Goal: Task Accomplishment & Management: Manage account settings

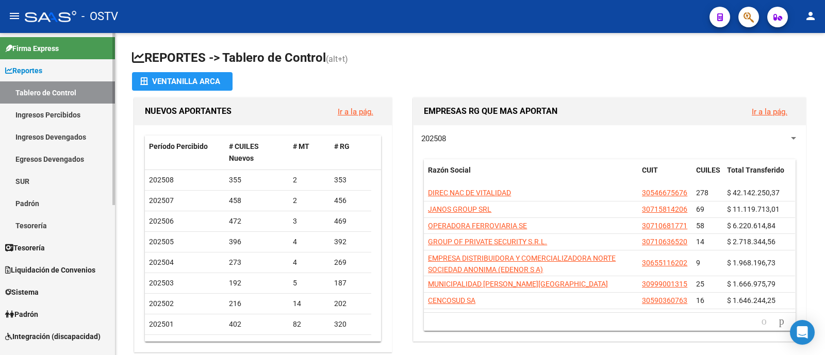
scroll to position [64, 0]
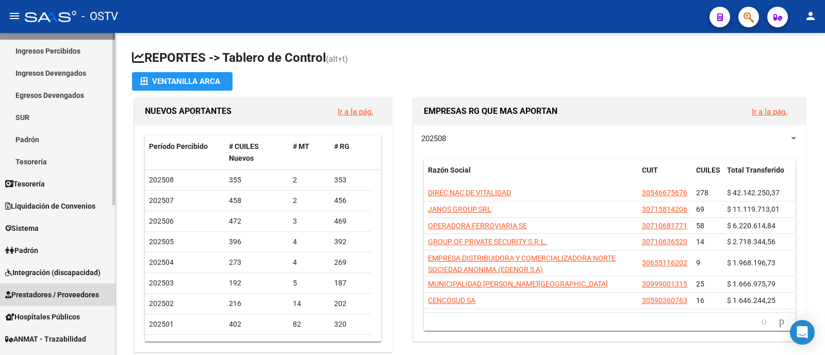
click at [86, 284] on link "Prestadores / Proveedores" at bounding box center [57, 295] width 115 height 22
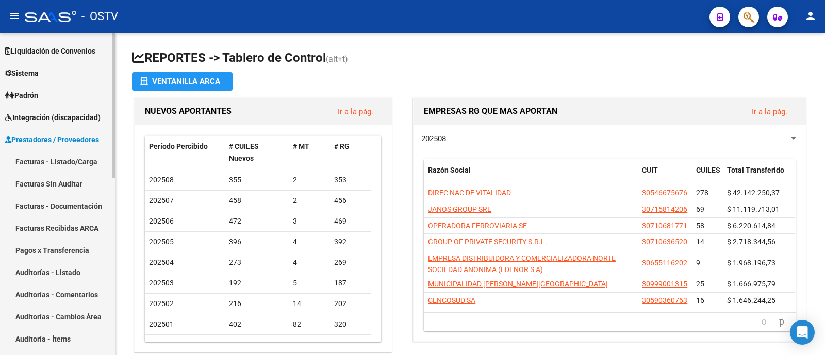
click at [76, 160] on link "Facturas - Listado/Carga" at bounding box center [57, 162] width 115 height 22
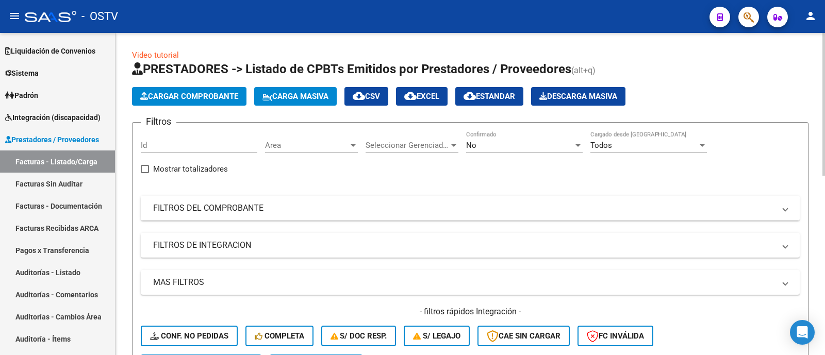
click at [298, 205] on mat-panel-title "FILTROS DEL COMPROBANTE" at bounding box center [464, 208] width 622 height 11
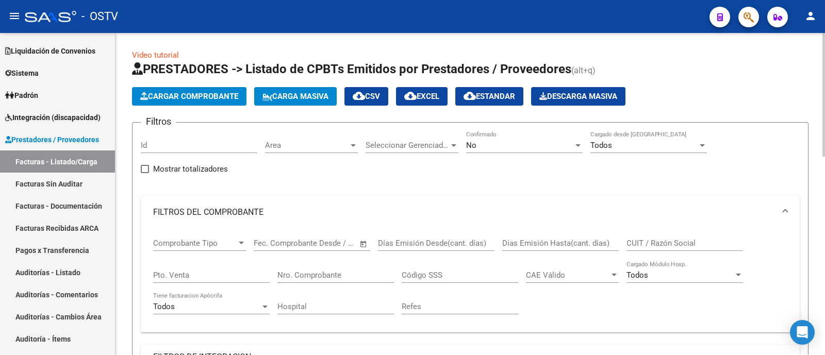
click at [684, 235] on div "CUIT / Razón Social" at bounding box center [685, 240] width 117 height 22
click at [685, 246] on input "CUIT / Razón Social" at bounding box center [685, 243] width 117 height 9
paste input "30-71623110-7"
click at [507, 148] on div "No" at bounding box center [519, 145] width 107 height 9
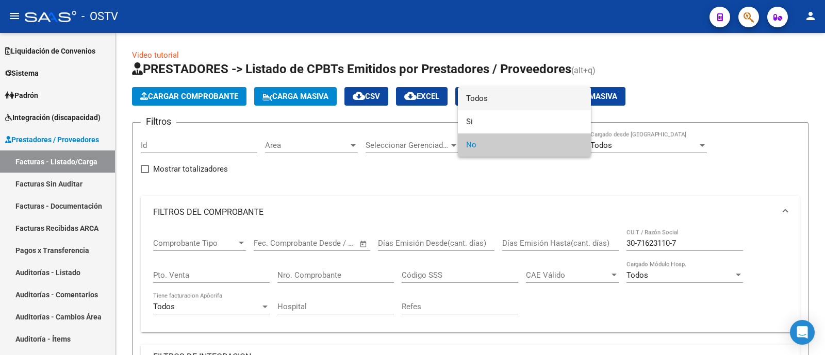
click at [506, 97] on span "Todos" at bounding box center [524, 98] width 117 height 23
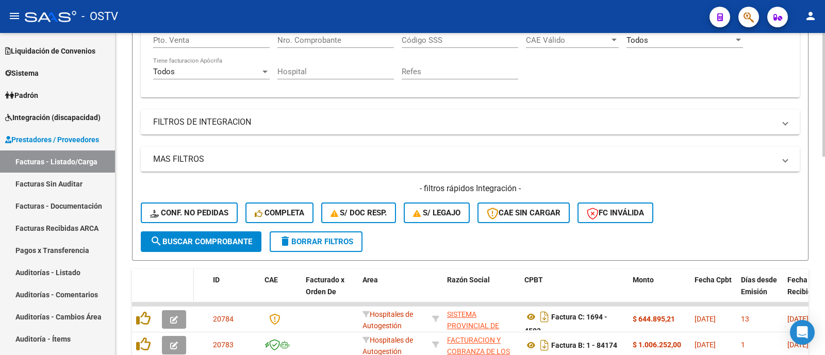
scroll to position [257, 0]
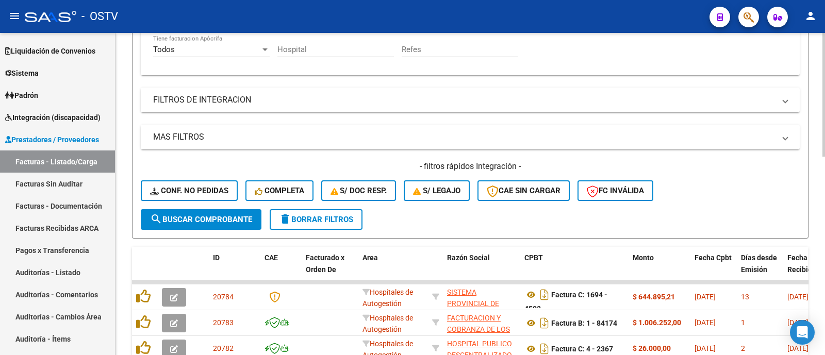
click at [207, 219] on span "search Buscar Comprobante" at bounding box center [201, 219] width 102 height 9
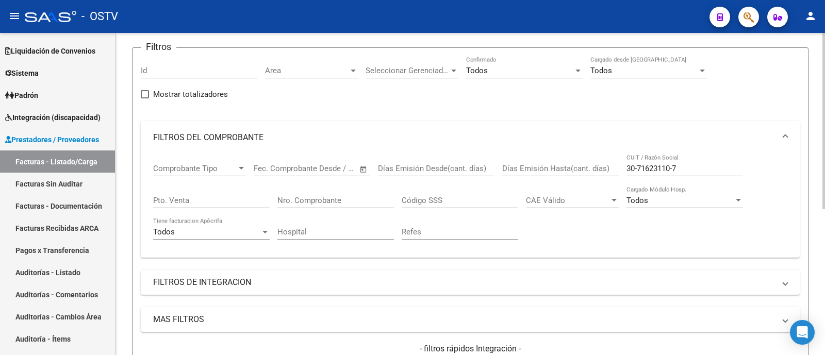
scroll to position [73, 0]
drag, startPoint x: 674, startPoint y: 171, endPoint x: 716, endPoint y: 108, distance: 76.2
click at [674, 171] on input "30-71623110-7" at bounding box center [685, 170] width 117 height 9
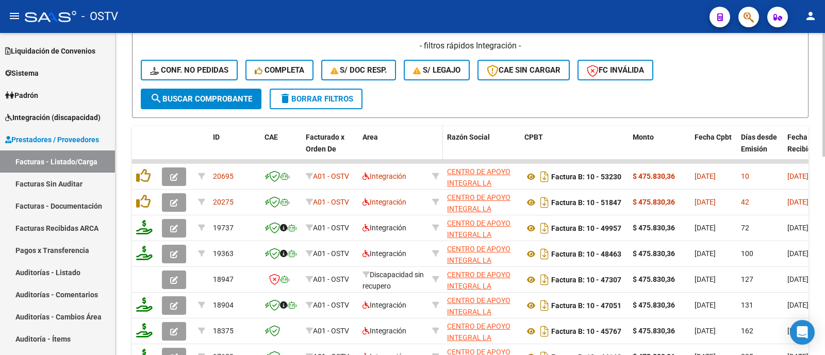
scroll to position [396, 0]
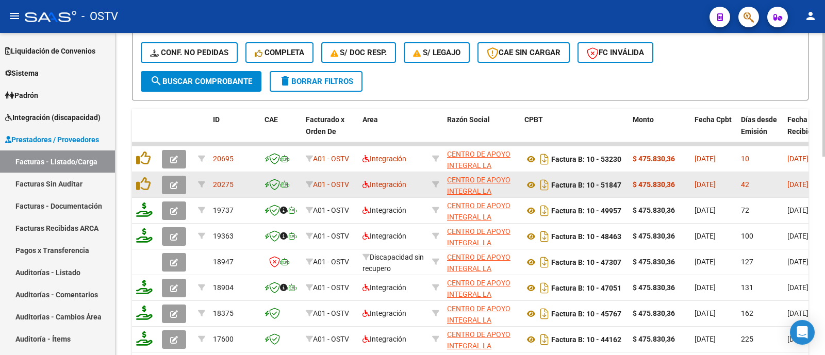
type input "30716231107"
click at [172, 188] on icon "button" at bounding box center [174, 186] width 8 height 8
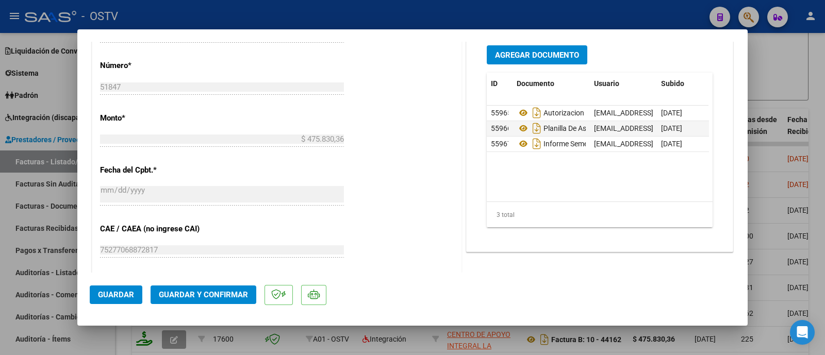
scroll to position [451, 0]
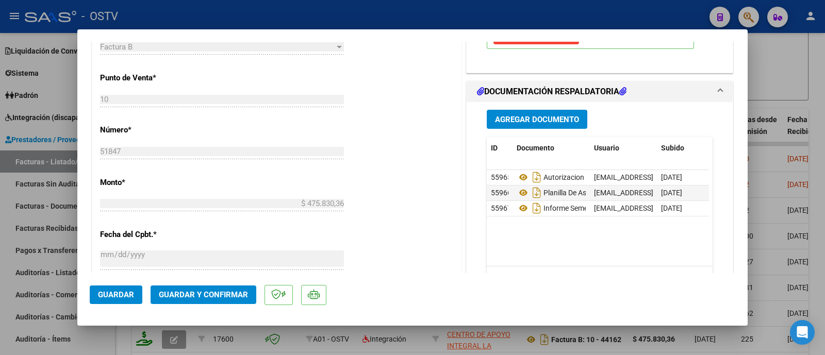
click at [812, 97] on div at bounding box center [412, 177] width 825 height 355
type input "$ 0,00"
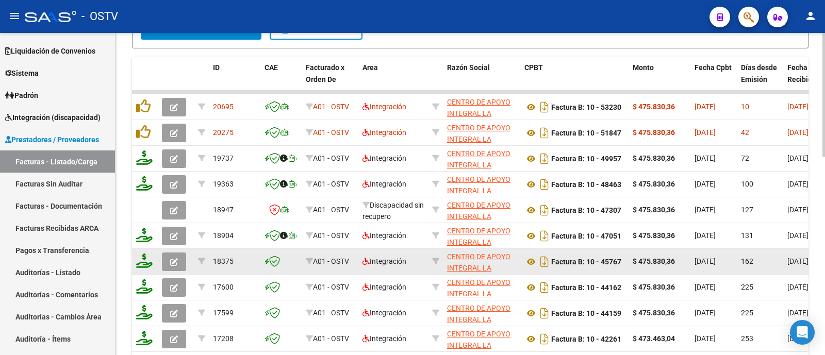
scroll to position [460, 0]
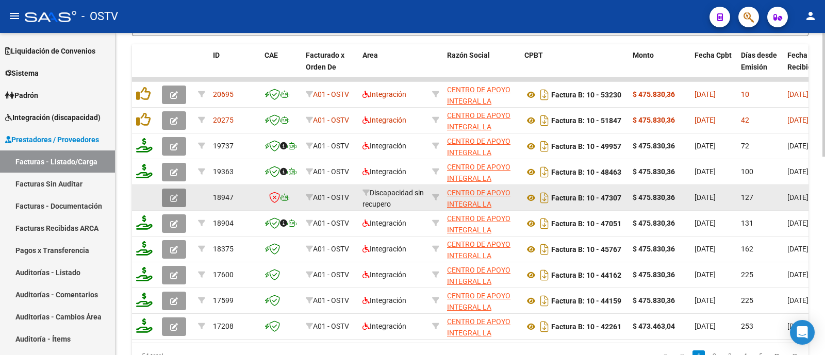
click at [178, 198] on button "button" at bounding box center [174, 198] width 24 height 19
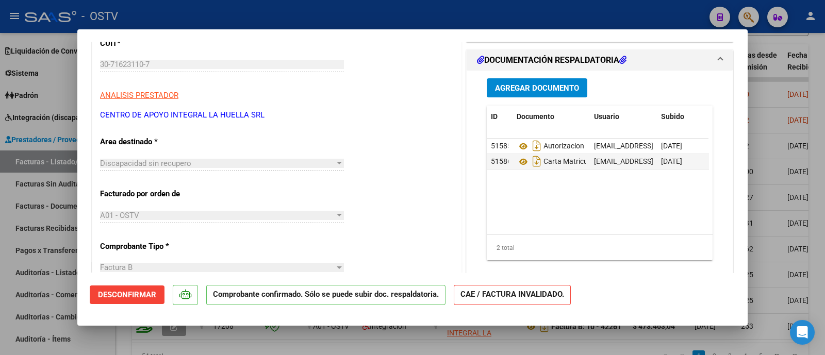
scroll to position [128, 0]
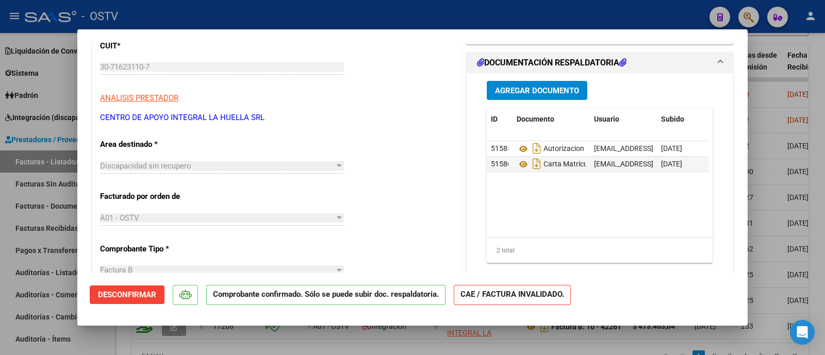
click at [466, 18] on div at bounding box center [412, 177] width 825 height 355
type input "$ 0,00"
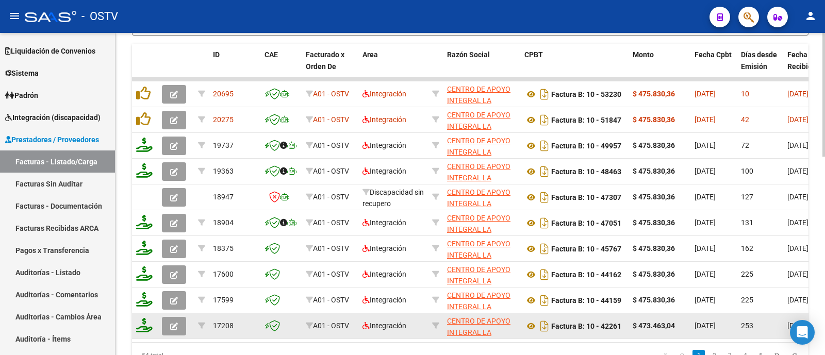
scroll to position [452, 0]
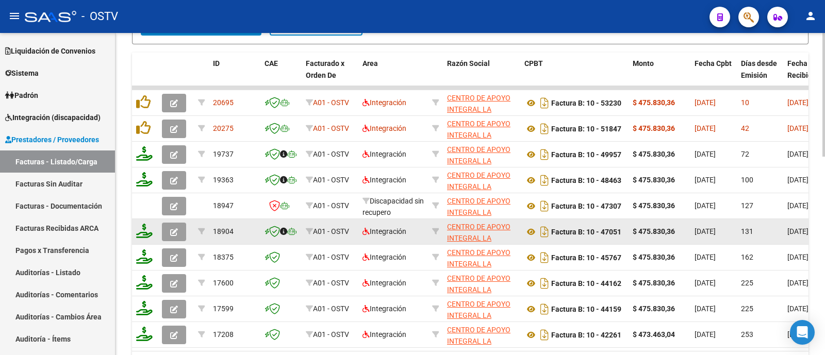
click at [175, 227] on span "button" at bounding box center [174, 231] width 8 height 9
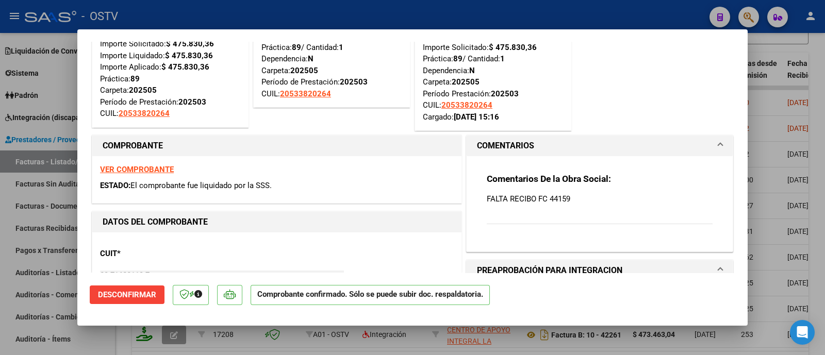
scroll to position [0, 0]
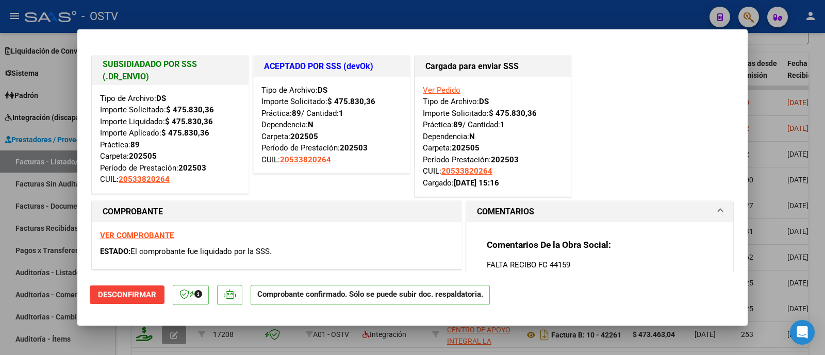
click at [481, 14] on div at bounding box center [412, 177] width 825 height 355
type input "$ 0,00"
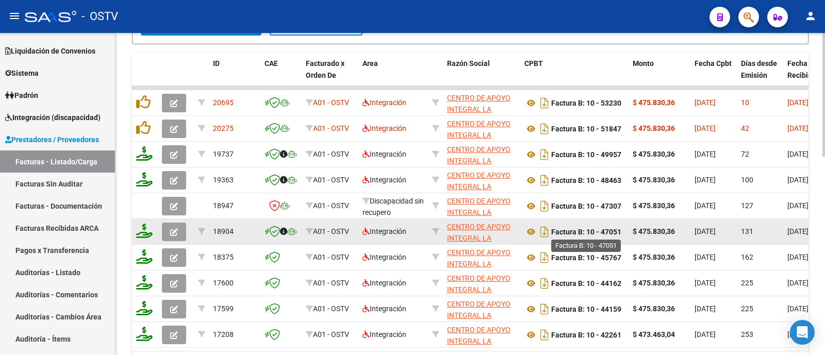
drag, startPoint x: 622, startPoint y: 231, endPoint x: 601, endPoint y: 227, distance: 20.9
click at [601, 228] on strong "Factura B: 10 - 47051" at bounding box center [586, 232] width 70 height 8
click at [179, 228] on button "button" at bounding box center [174, 232] width 24 height 19
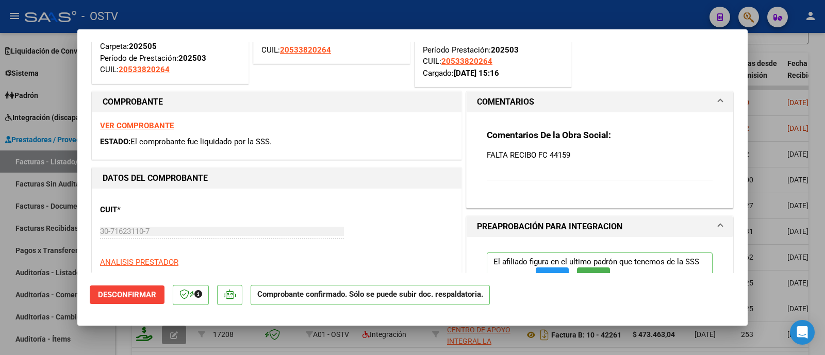
scroll to position [128, 0]
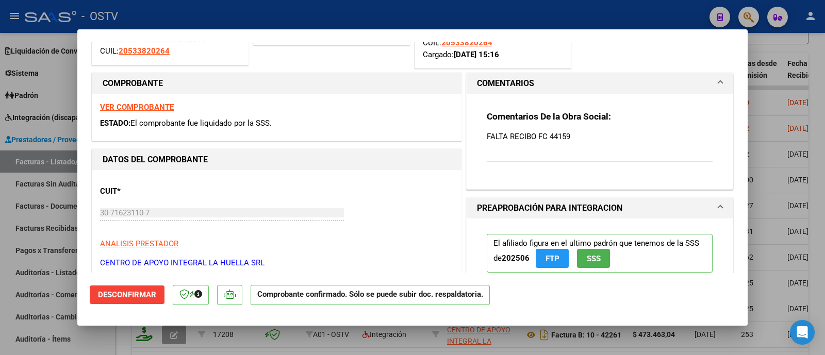
click at [520, 121] on h3 "Comentarios De la Obra Social:" at bounding box center [600, 116] width 226 height 11
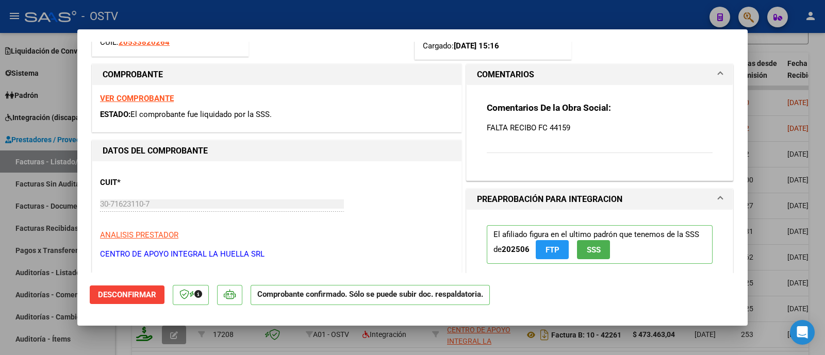
scroll to position [157, 0]
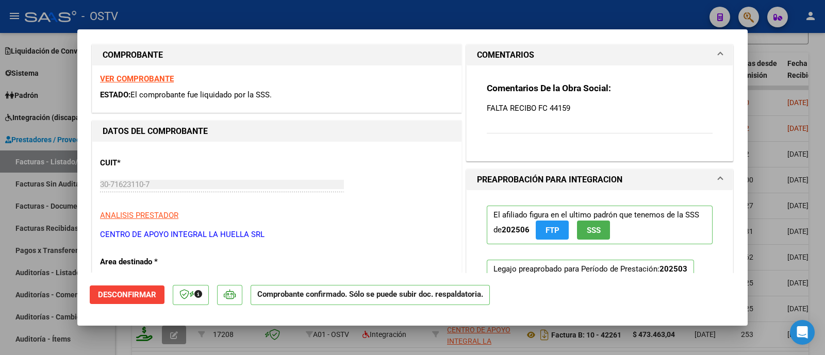
click at [566, 21] on div at bounding box center [412, 177] width 825 height 355
type input "$ 0,00"
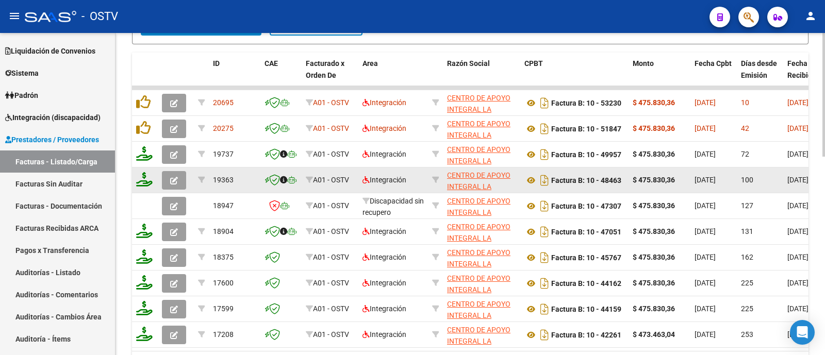
click at [176, 184] on icon "button" at bounding box center [174, 181] width 8 height 8
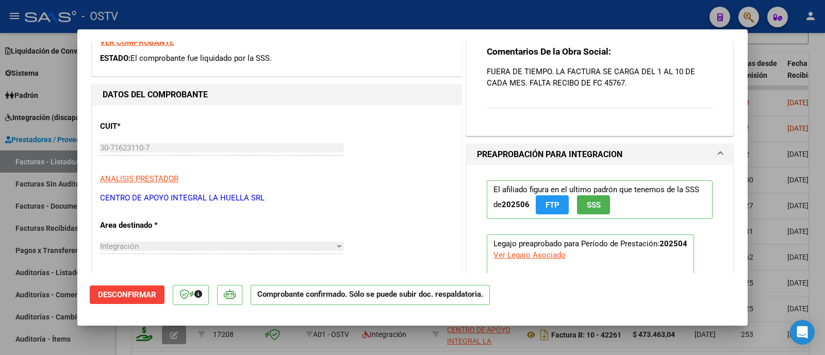
scroll to position [128, 0]
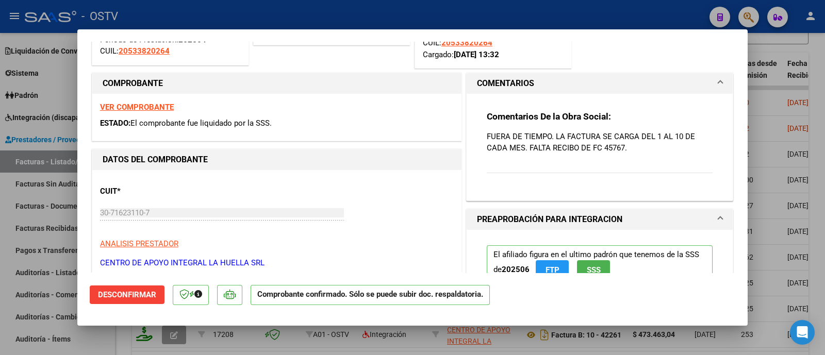
click at [358, 1] on div at bounding box center [412, 177] width 825 height 355
type input "$ 0,00"
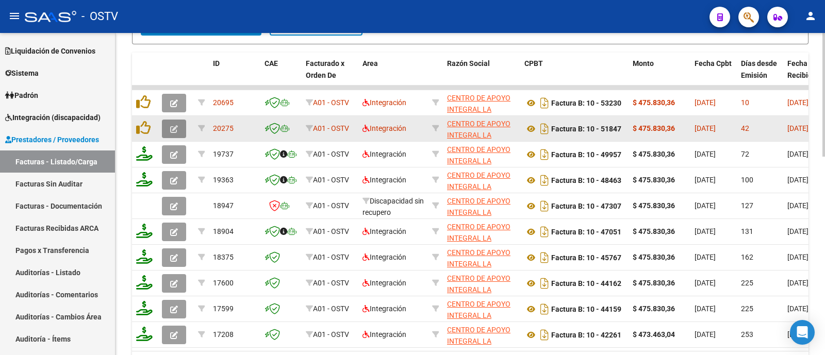
click at [172, 125] on icon "button" at bounding box center [174, 129] width 8 height 8
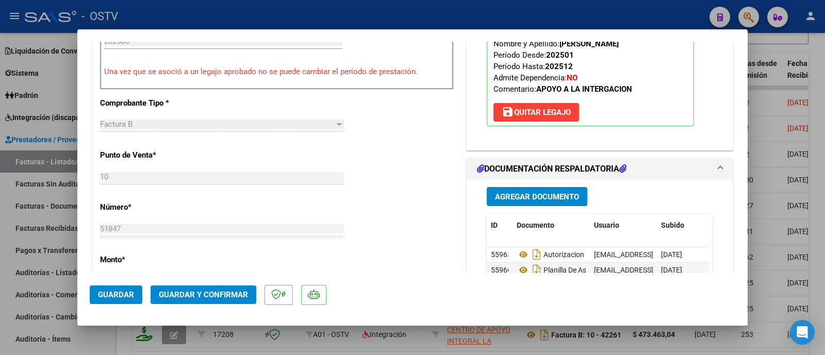
scroll to position [451, 0]
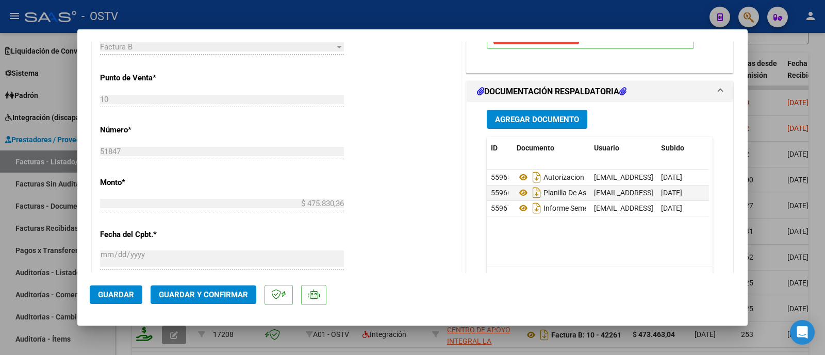
click at [460, 22] on div at bounding box center [412, 177] width 825 height 355
type input "$ 0,00"
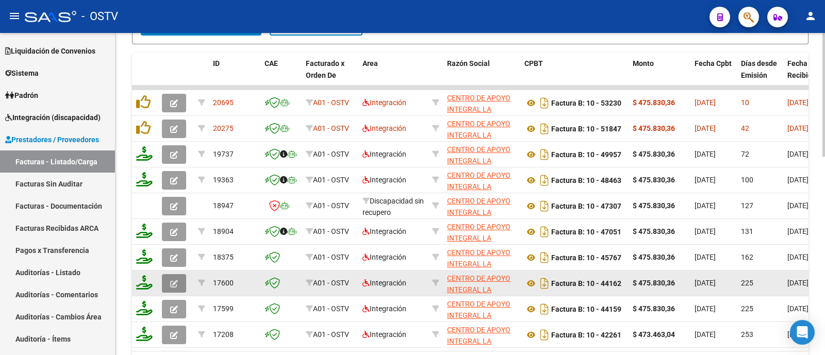
click at [170, 280] on icon "button" at bounding box center [174, 284] width 8 height 8
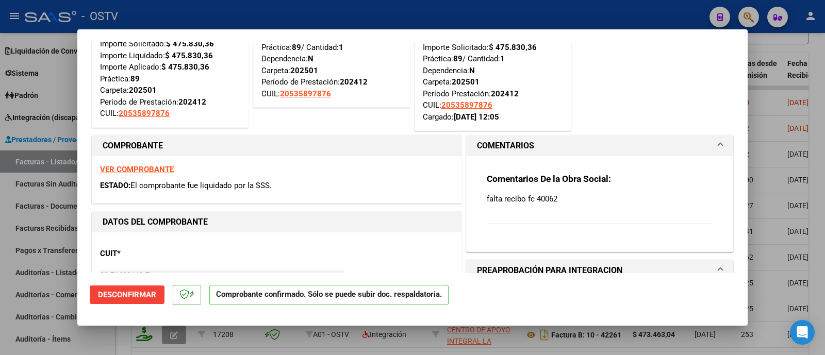
scroll to position [128, 0]
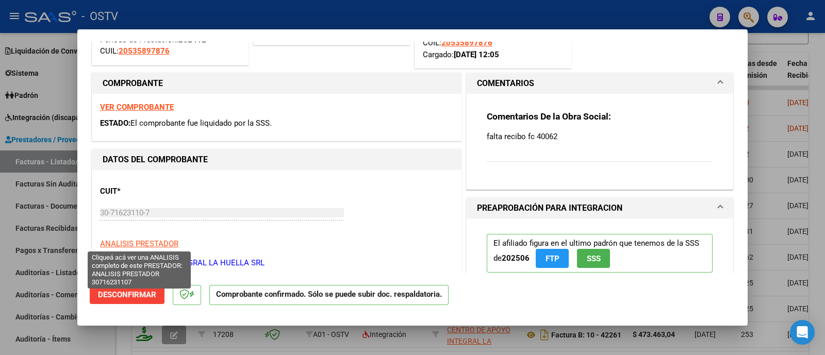
click at [167, 245] on span "ANALISIS PRESTADOR" at bounding box center [139, 243] width 78 height 9
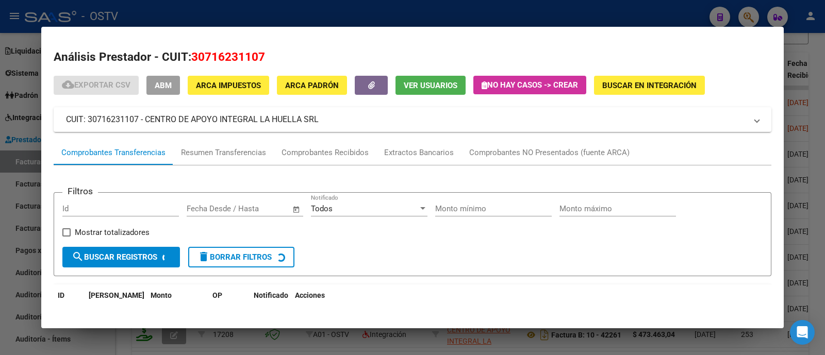
click at [173, 84] on button "ABM" at bounding box center [163, 85] width 34 height 19
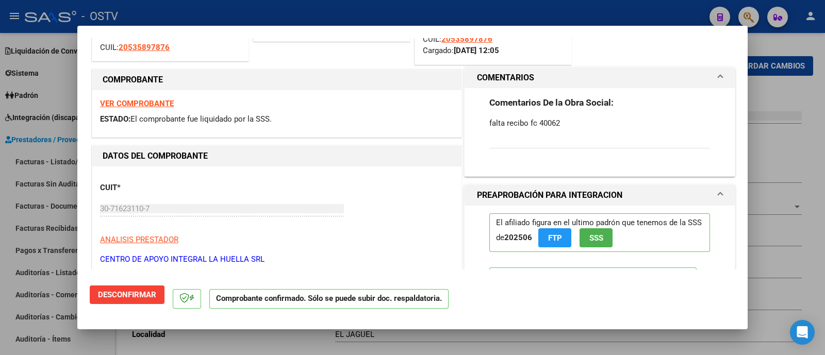
click at [271, 15] on div at bounding box center [412, 177] width 825 height 355
type input "$ 0,00"
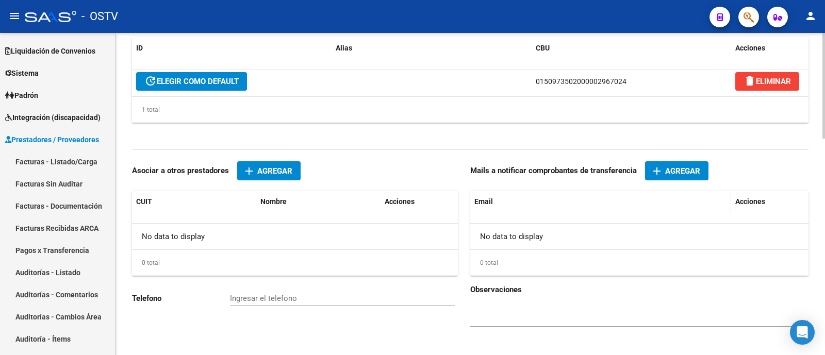
scroll to position [645, 0]
click at [673, 171] on span "Agregar" at bounding box center [682, 170] width 35 height 9
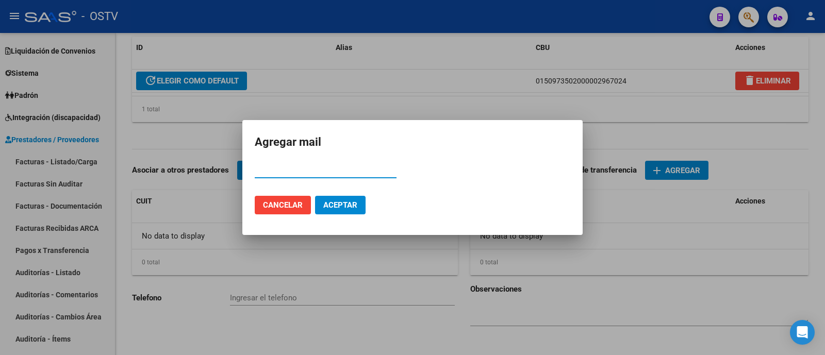
paste input "30716231107"
type input "30716231107"
drag, startPoint x: 325, startPoint y: 169, endPoint x: 95, endPoint y: 160, distance: 230.2
click at [101, 158] on div "Agregar mail 30716231107 Email Cancelar Aceptar" at bounding box center [412, 177] width 825 height 355
paste input "johannalahuella@gmail.com"
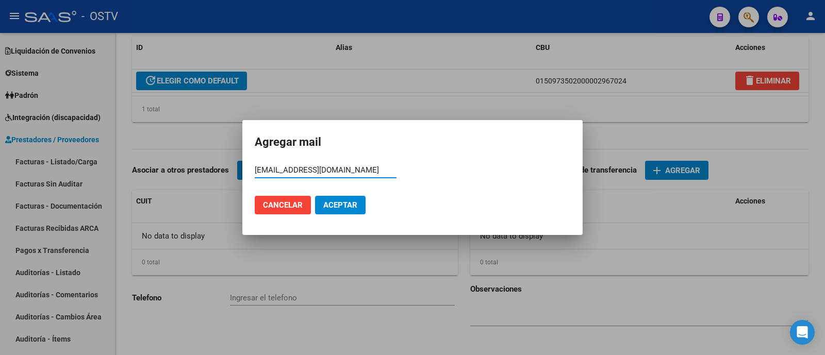
type input "johannalahuella@gmail.com"
click at [340, 208] on span "Aceptar" at bounding box center [340, 205] width 34 height 9
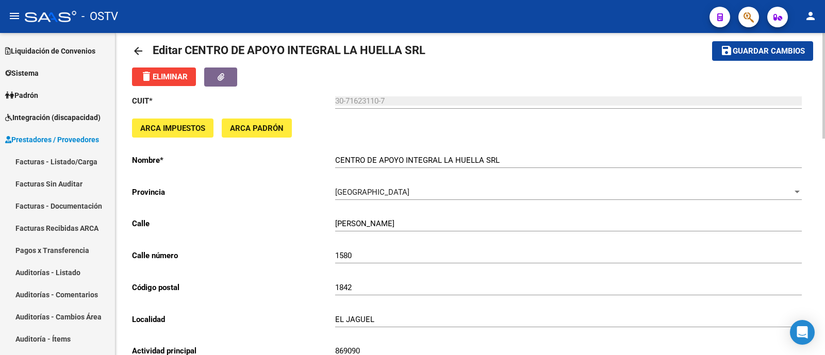
scroll to position [0, 0]
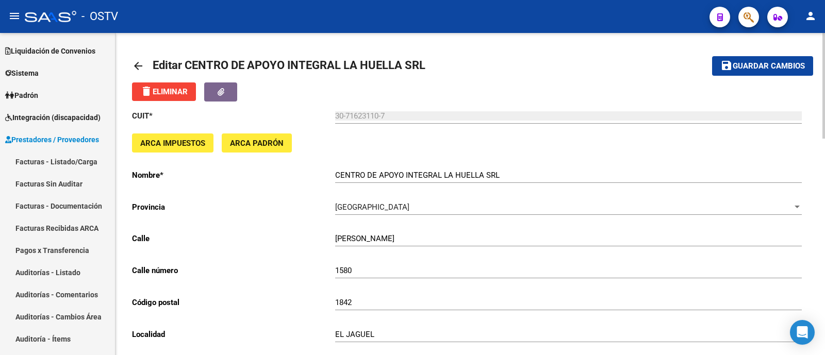
click at [776, 65] on span "Guardar cambios" at bounding box center [769, 66] width 72 height 9
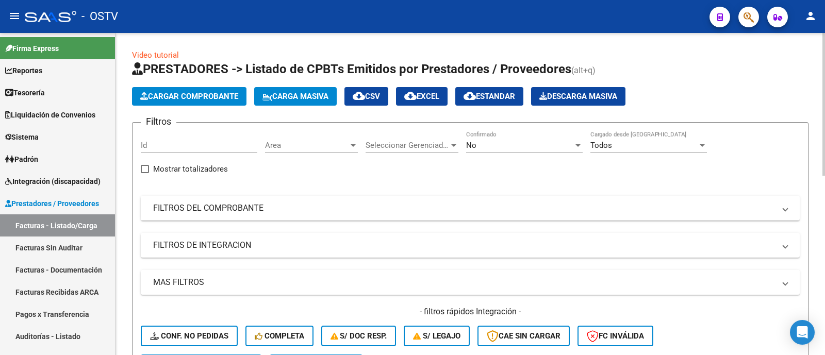
scroll to position [64, 0]
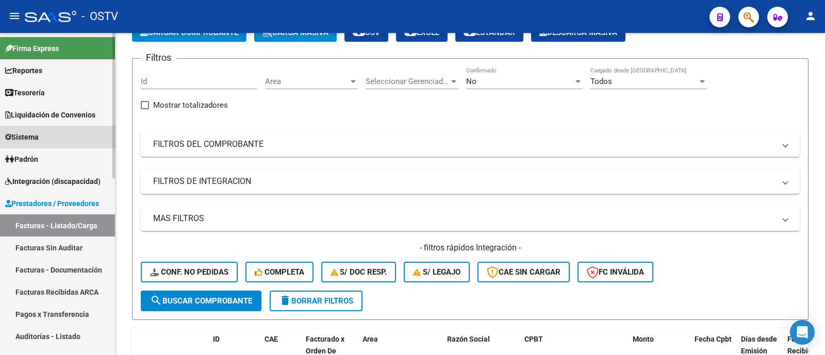
click at [62, 135] on link "Sistema" at bounding box center [57, 137] width 115 height 22
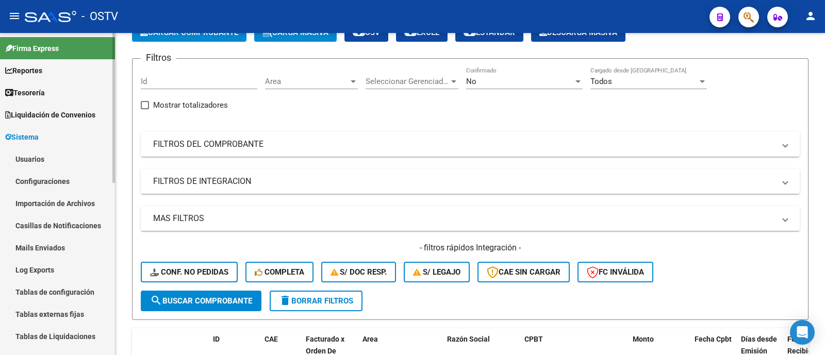
click at [63, 154] on link "Usuarios" at bounding box center [57, 159] width 115 height 22
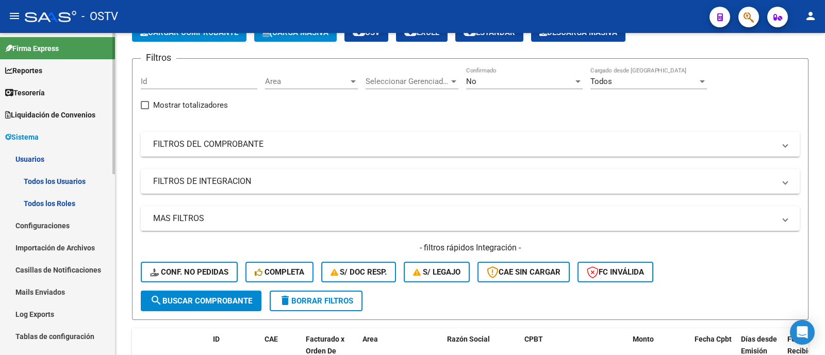
click at [81, 178] on link "Todos los Usuarios" at bounding box center [57, 181] width 115 height 22
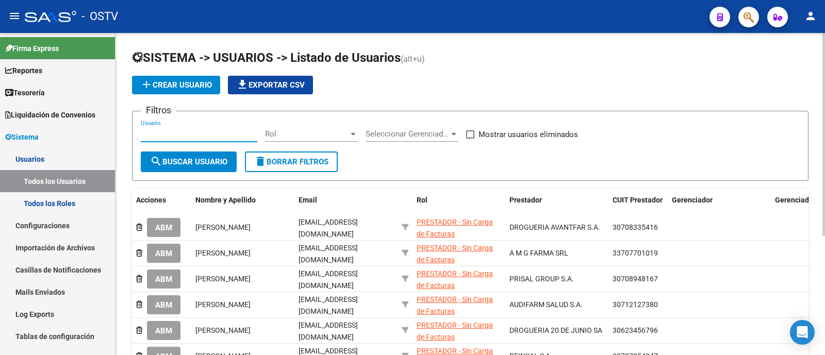
click at [183, 134] on input "Usuario" at bounding box center [199, 133] width 117 height 9
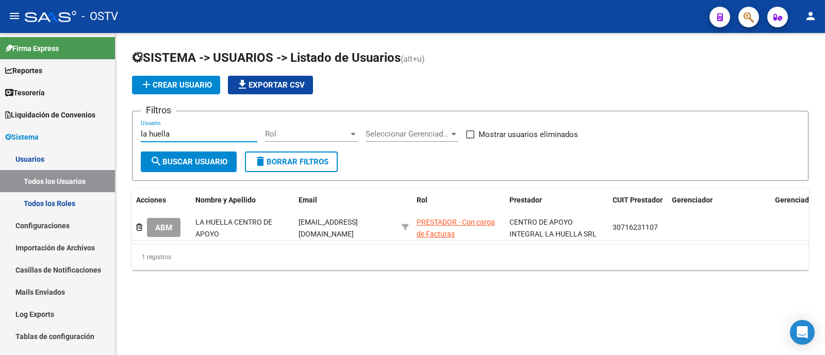
type input "la huella"
click at [168, 225] on span "ABM" at bounding box center [163, 227] width 17 height 9
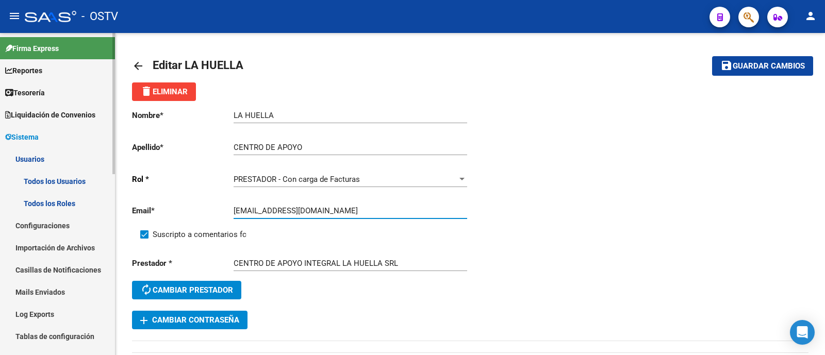
drag, startPoint x: 281, startPoint y: 211, endPoint x: 111, endPoint y: 240, distance: 172.6
click at [111, 240] on mat-sidenav-container "Firma Express Reportes Tablero de Control Ingresos Percibidos Análisis de todos…" at bounding box center [412, 194] width 825 height 322
drag, startPoint x: 339, startPoint y: 212, endPoint x: 173, endPoint y: 210, distance: 166.6
click at [173, 210] on app-form-text-field "Email * mariellahuella@gmail.com Ingresar email" at bounding box center [299, 210] width 335 height 9
paste input "johanna"
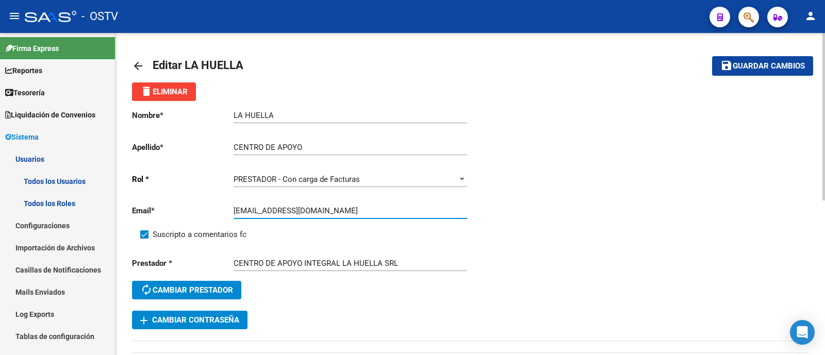
type input "johannalahuella@gmail.com"
click at [765, 64] on span "Guardar cambios" at bounding box center [769, 66] width 72 height 9
click at [758, 66] on span "Guardar cambios" at bounding box center [769, 66] width 72 height 9
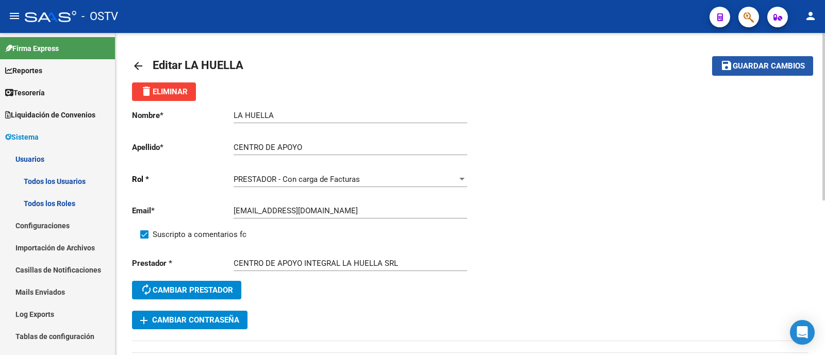
click at [747, 68] on span "Guardar cambios" at bounding box center [769, 66] width 72 height 9
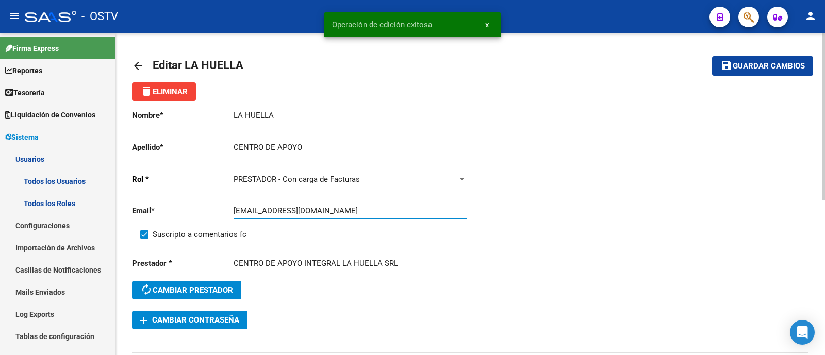
drag, startPoint x: 364, startPoint y: 211, endPoint x: 168, endPoint y: 228, distance: 196.3
click at [168, 228] on div "Nombre * LA HUELLA Ingresar nombre Apellido * CENTRO DE APOYO Ingresar apellido…" at bounding box center [301, 206] width 338 height 210
click at [495, 160] on div "Nombre * LA HUELLA Ingresar nombre Apellido * CENTRO DE APOYO Ingresar apellido…" at bounding box center [470, 215] width 677 height 228
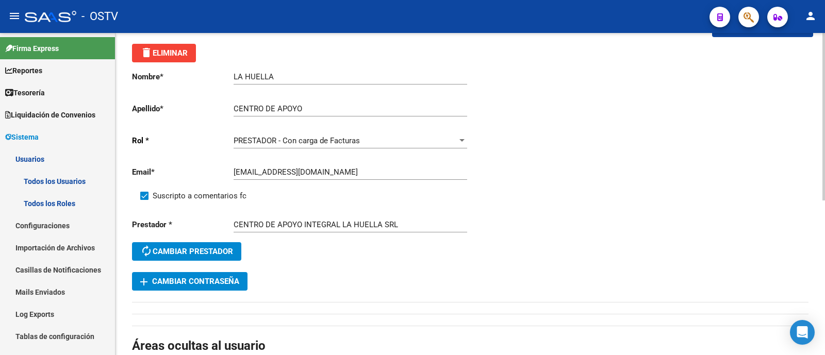
scroll to position [64, 0]
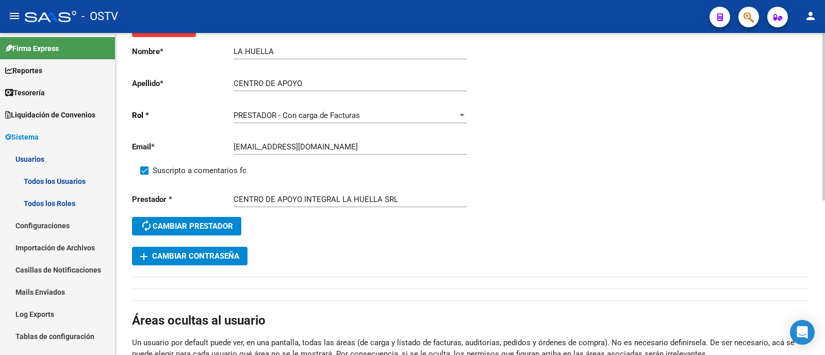
click at [201, 255] on span "add Cambiar Contraseña" at bounding box center [189, 256] width 99 height 9
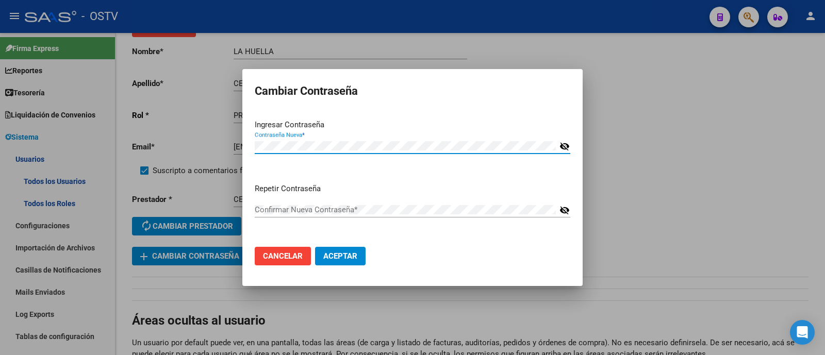
click at [284, 256] on span "Cancelar" at bounding box center [283, 256] width 40 height 9
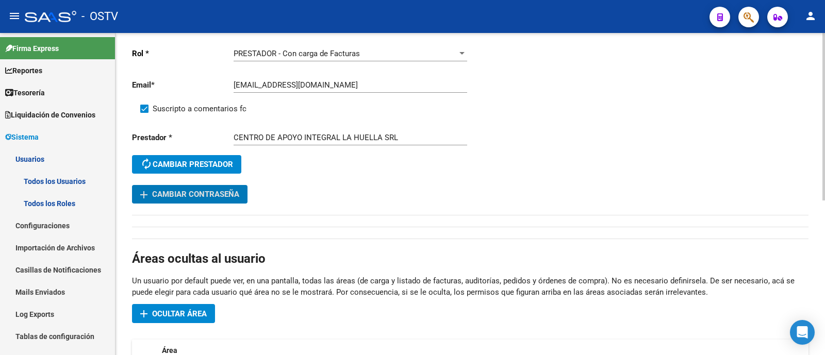
scroll to position [128, 0]
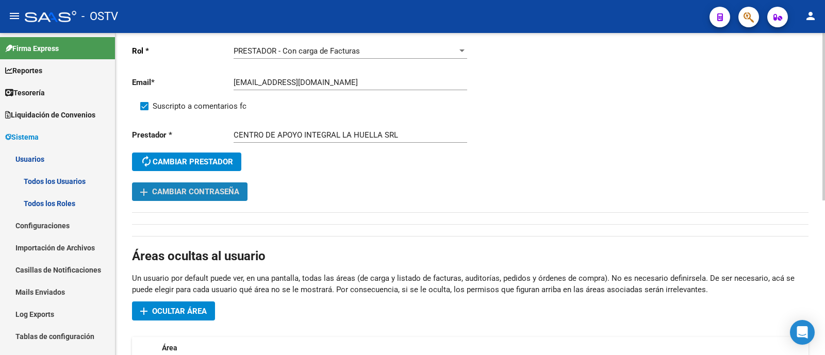
click at [209, 193] on span "add Cambiar Contraseña" at bounding box center [189, 191] width 99 height 9
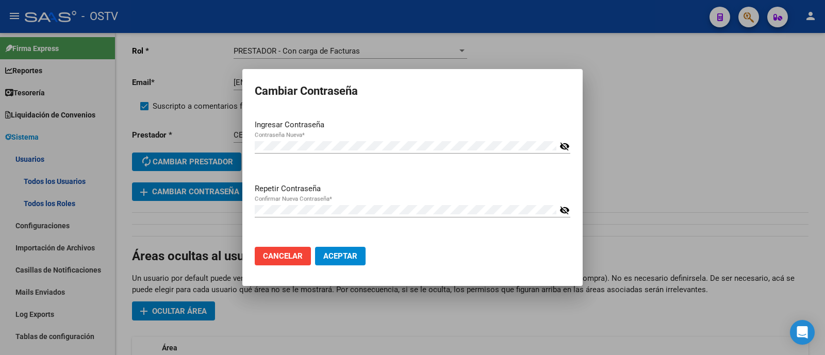
click at [479, 102] on form "Cambiar Contraseña Ingresar Contraseña Contraseña Nueva * visibility_off Repeti…" at bounding box center [413, 177] width 316 height 193
drag, startPoint x: 562, startPoint y: 208, endPoint x: 576, endPoint y: 150, distance: 59.9
click at [562, 207] on mat-icon "visibility_off" at bounding box center [565, 210] width 10 height 12
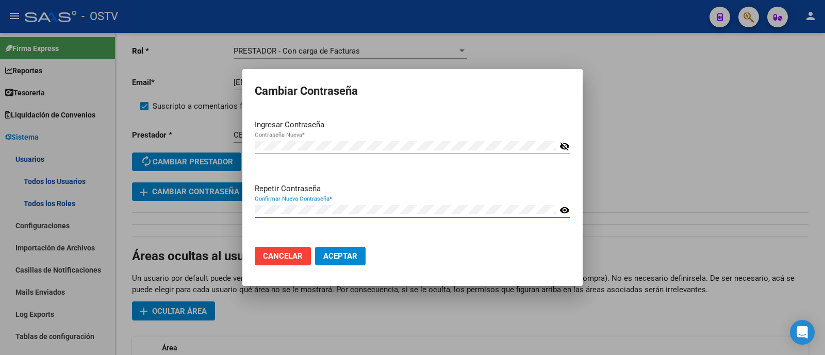
click at [565, 148] on mat-icon "visibility_off" at bounding box center [565, 146] width 10 height 12
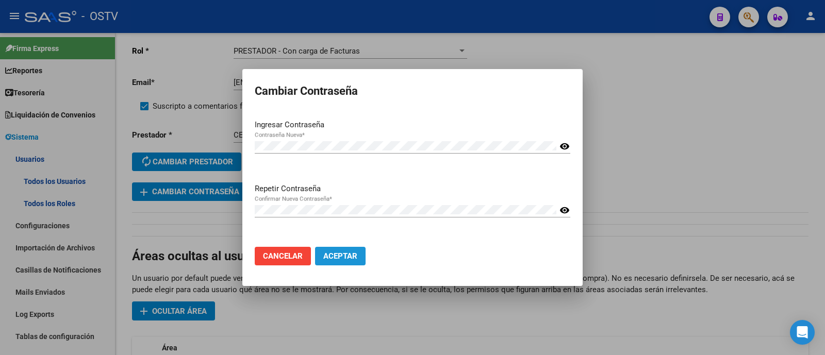
click at [340, 257] on span "Aceptar" at bounding box center [340, 256] width 34 height 9
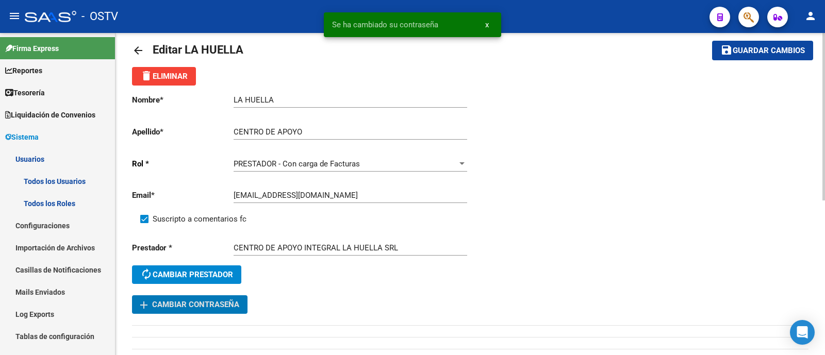
scroll to position [0, 0]
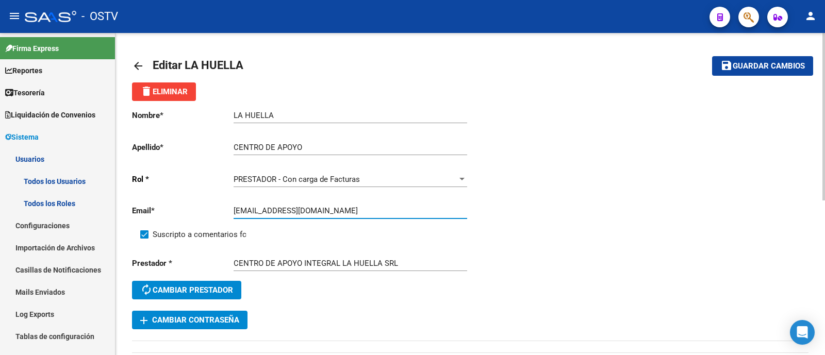
drag, startPoint x: 351, startPoint y: 211, endPoint x: 200, endPoint y: 209, distance: 151.1
click at [200, 209] on app-form-text-field "Email * johannalahuella@gmail.com Ingresar email" at bounding box center [299, 210] width 335 height 9
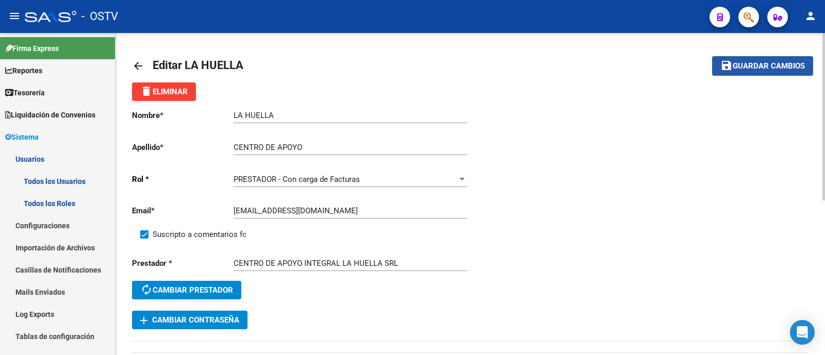
click at [727, 70] on mat-icon "save" at bounding box center [727, 65] width 12 height 12
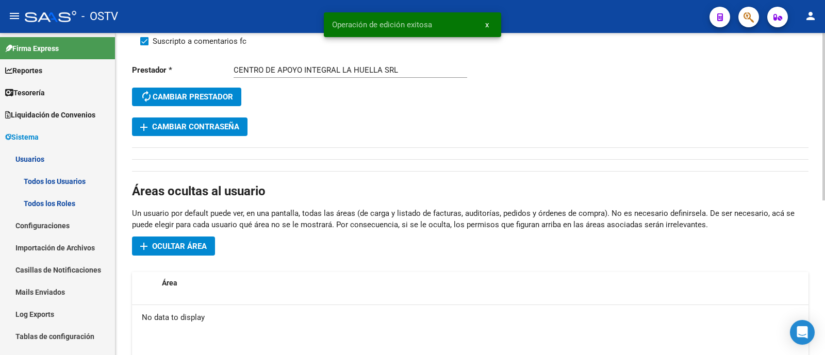
scroll to position [128, 0]
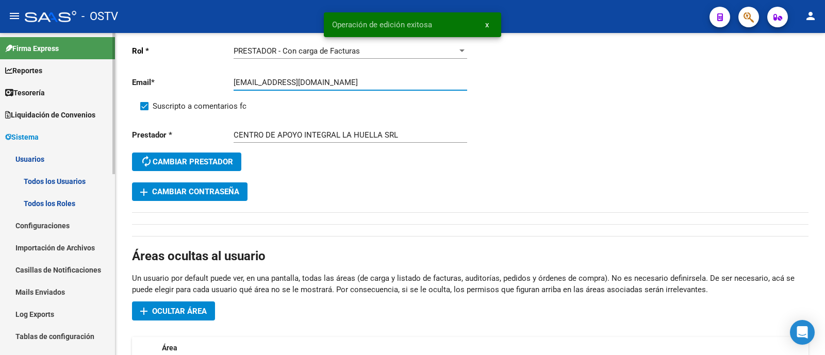
drag, startPoint x: 345, startPoint y: 80, endPoint x: 49, endPoint y: 78, distance: 296.1
click at [48, 78] on mat-sidenav-container "Firma Express Reportes Tablero de Control Ingresos Percibidos Análisis de todos…" at bounding box center [412, 194] width 825 height 322
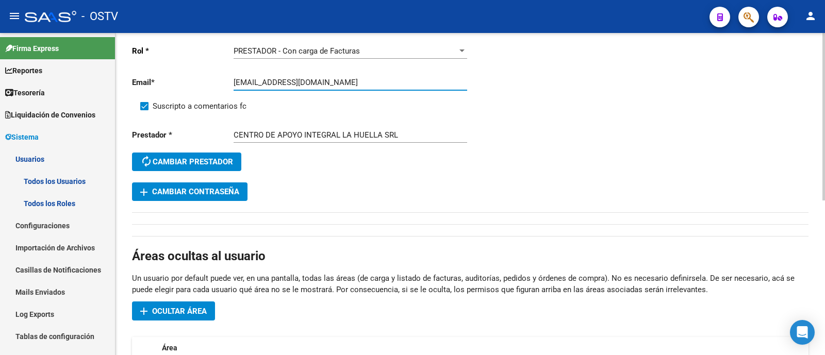
scroll to position [0, 0]
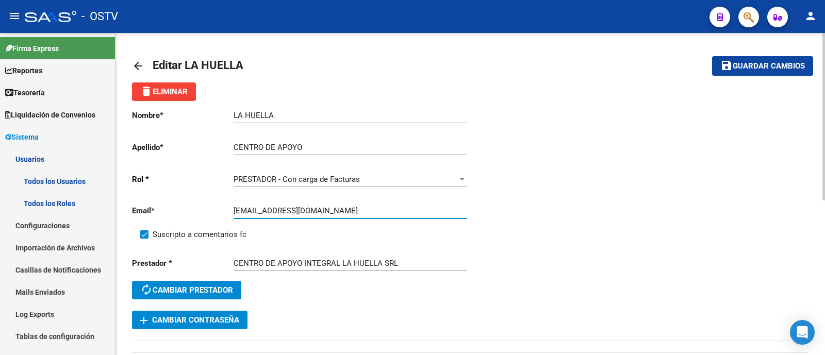
click at [778, 64] on span "Guardar cambios" at bounding box center [769, 66] width 72 height 9
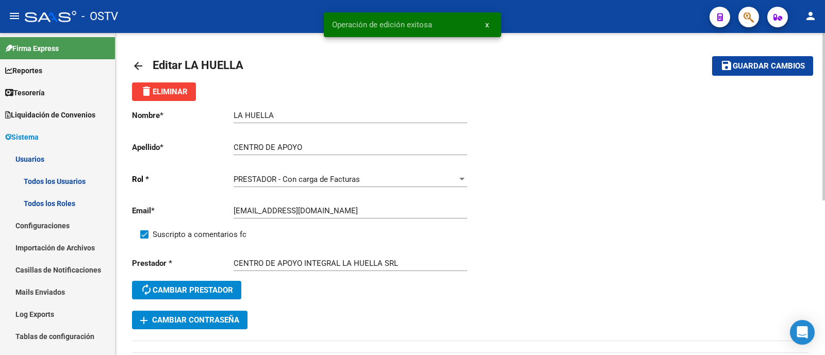
click at [133, 62] on mat-icon "arrow_back" at bounding box center [138, 66] width 12 height 12
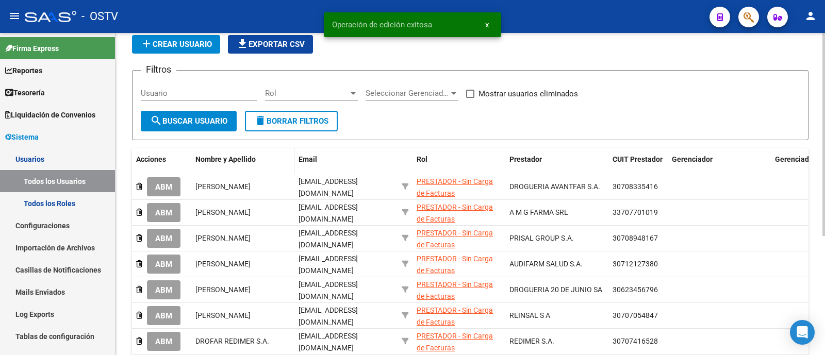
scroll to position [64, 0]
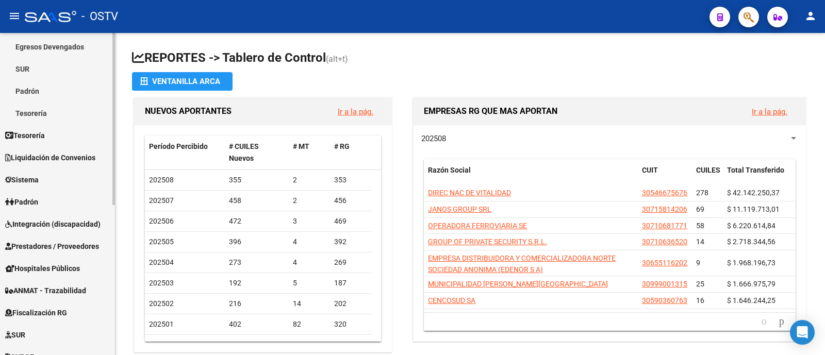
scroll to position [128, 0]
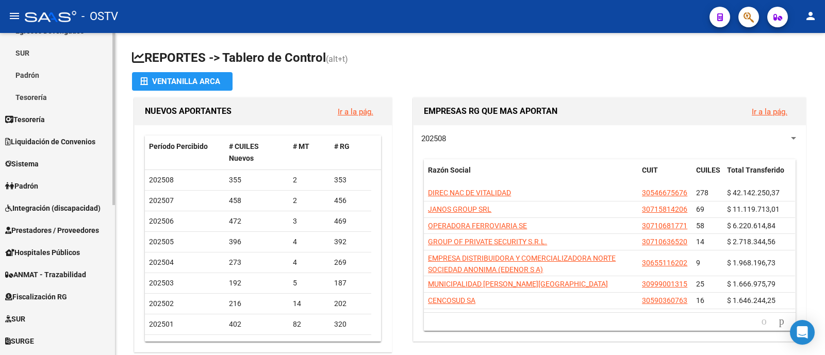
click at [67, 227] on span "Prestadores / Proveedores" at bounding box center [52, 230] width 94 height 11
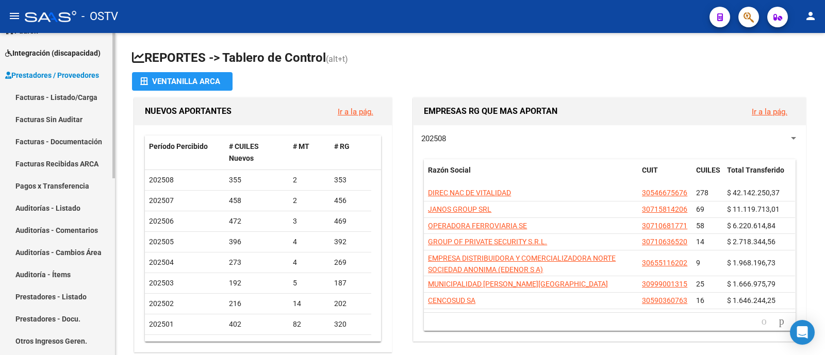
click at [82, 94] on link "Facturas - Listado/Carga" at bounding box center [57, 97] width 115 height 22
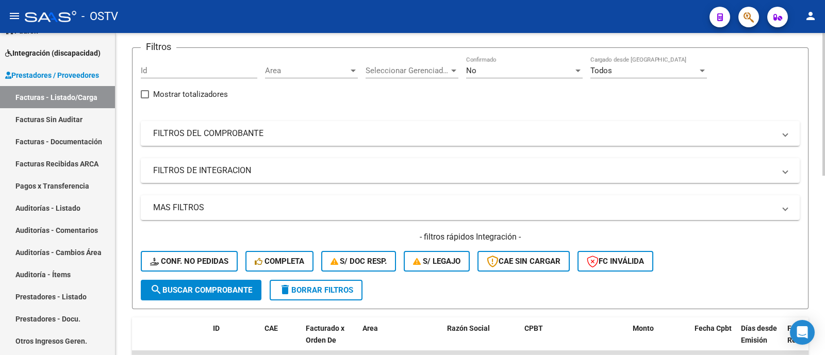
scroll to position [64, 0]
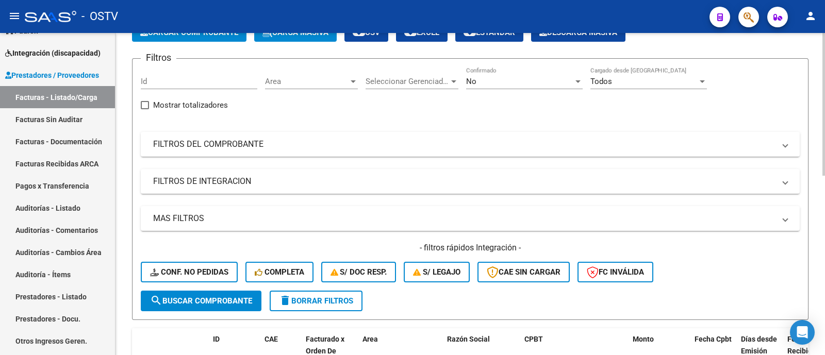
click at [318, 77] on span "Area" at bounding box center [307, 81] width 84 height 9
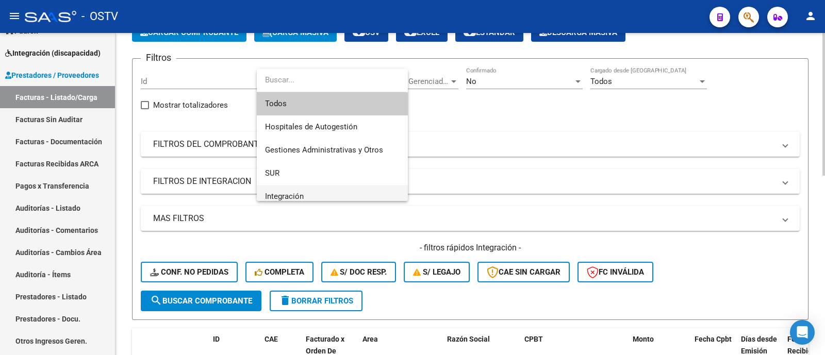
click at [338, 191] on span "Integración" at bounding box center [332, 196] width 135 height 23
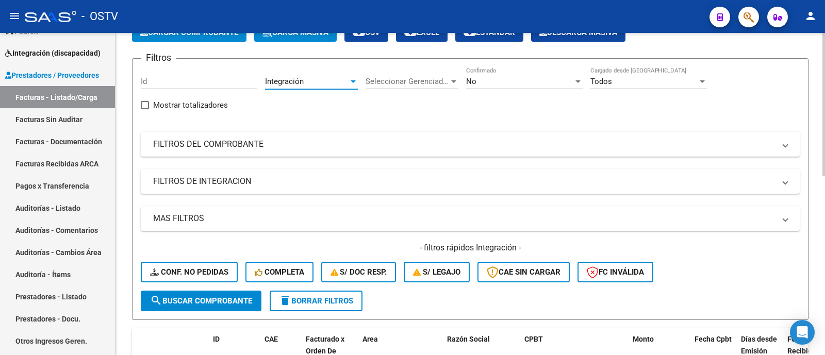
scroll to position [7, 0]
click at [518, 84] on div "No" at bounding box center [519, 81] width 107 height 9
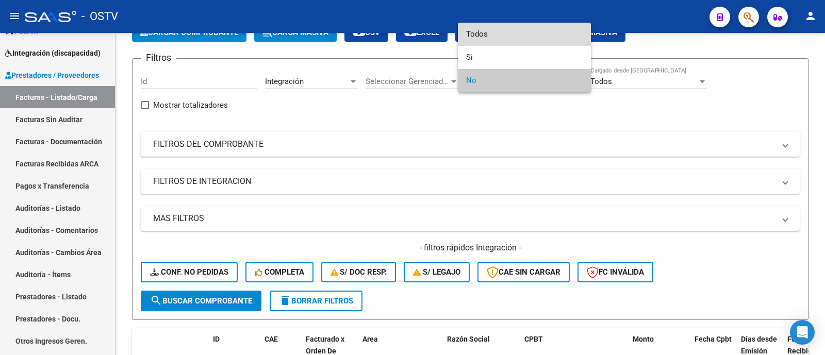
click at [509, 39] on span "Todos" at bounding box center [524, 34] width 117 height 23
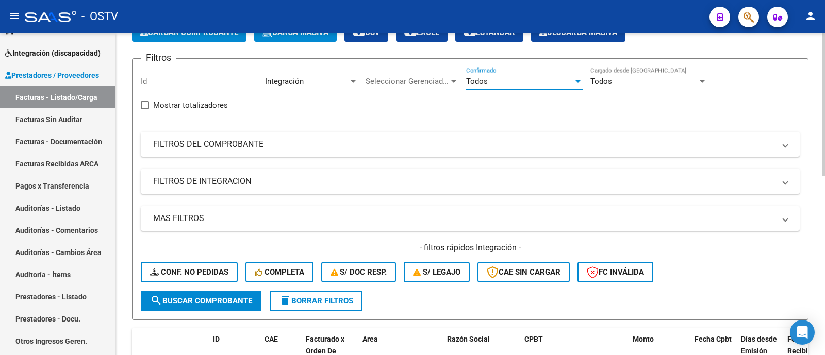
click at [269, 176] on mat-panel-title "FILTROS DE INTEGRACION" at bounding box center [464, 181] width 622 height 11
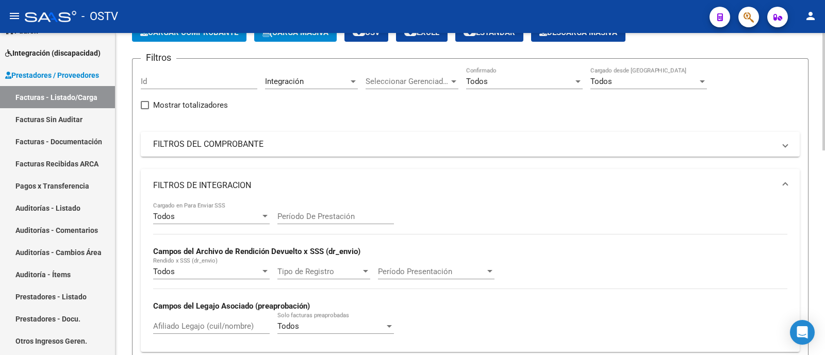
click at [213, 212] on div "Todos Cargado en Para Enviar SSS" at bounding box center [211, 213] width 117 height 22
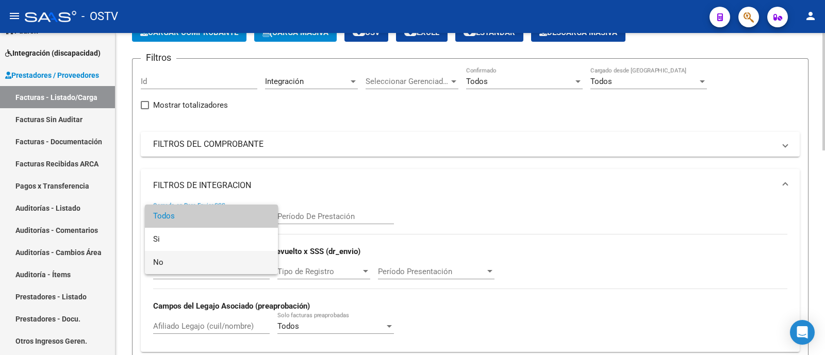
drag, startPoint x: 189, startPoint y: 256, endPoint x: 204, endPoint y: 218, distance: 41.3
click at [191, 256] on span "No" at bounding box center [211, 262] width 117 height 23
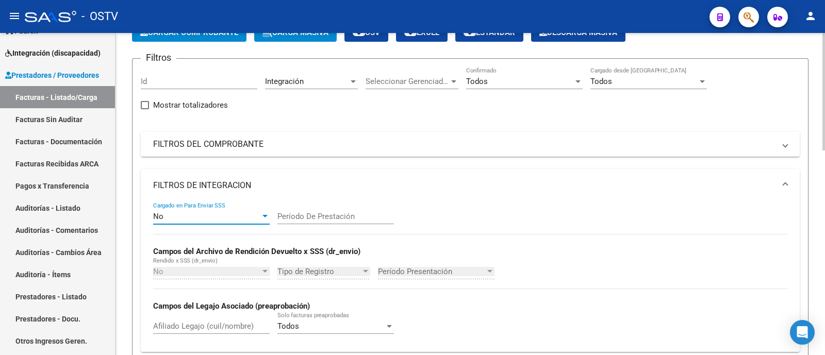
click at [217, 186] on mat-panel-title "FILTROS DE INTEGRACION" at bounding box center [464, 185] width 622 height 11
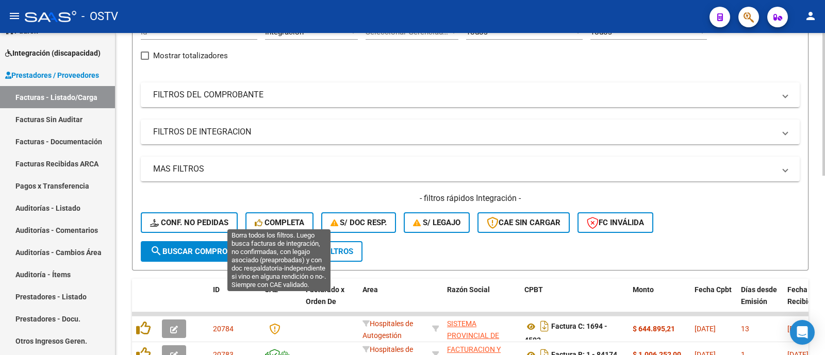
scroll to position [128, 0]
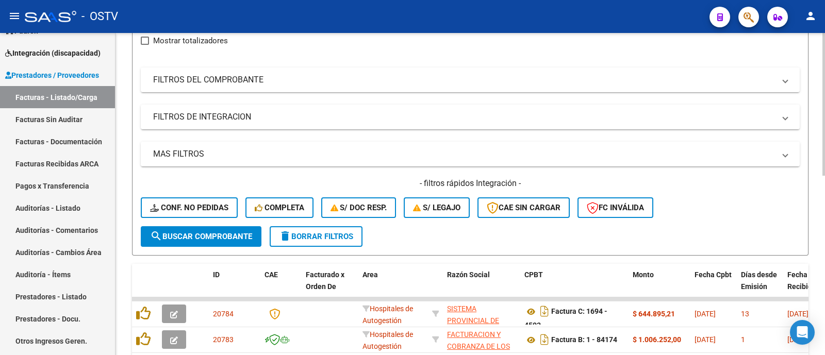
drag, startPoint x: 207, startPoint y: 233, endPoint x: 211, endPoint y: 229, distance: 5.8
click at [209, 233] on span "search Buscar Comprobante" at bounding box center [201, 236] width 102 height 9
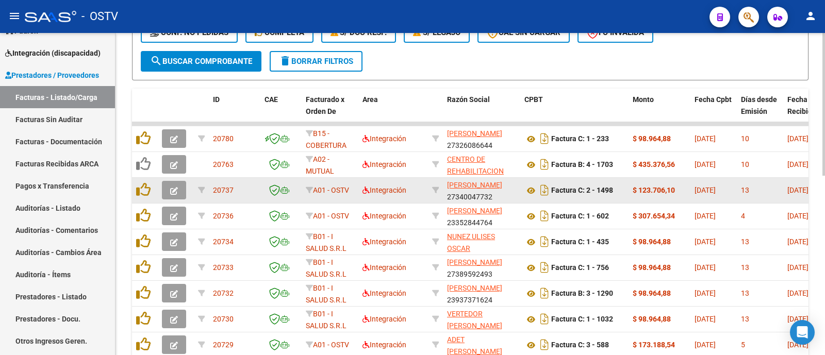
scroll to position [193, 0]
